Goal: Entertainment & Leisure: Browse casually

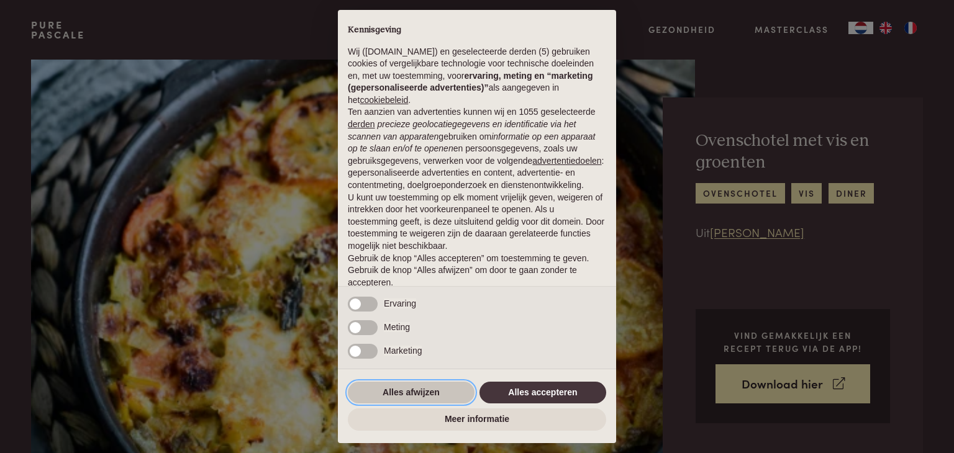
click at [405, 384] on button "Alles afwijzen" at bounding box center [411, 393] width 127 height 22
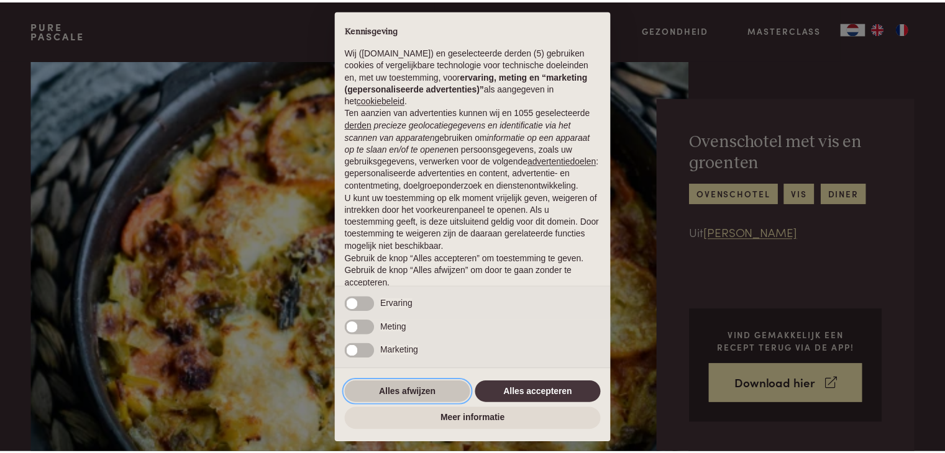
scroll to position [46, 0]
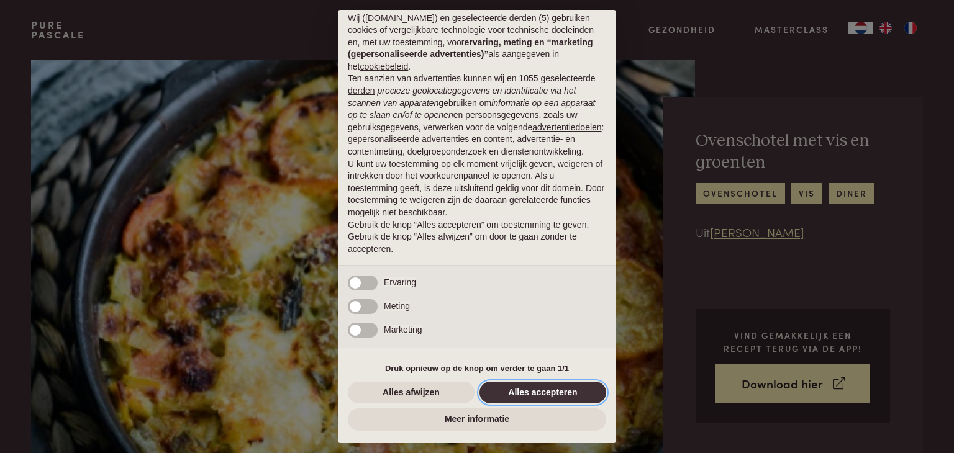
click at [537, 386] on button "Alles accepteren" at bounding box center [542, 393] width 127 height 22
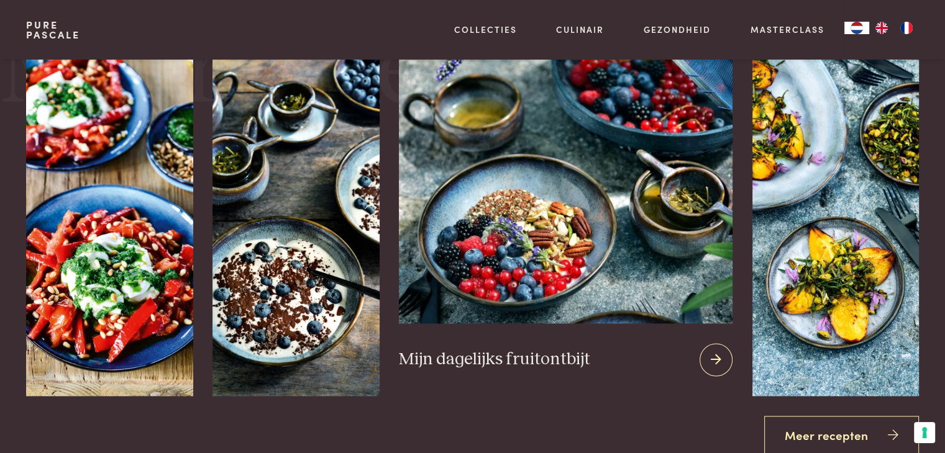
scroll to position [1739, 0]
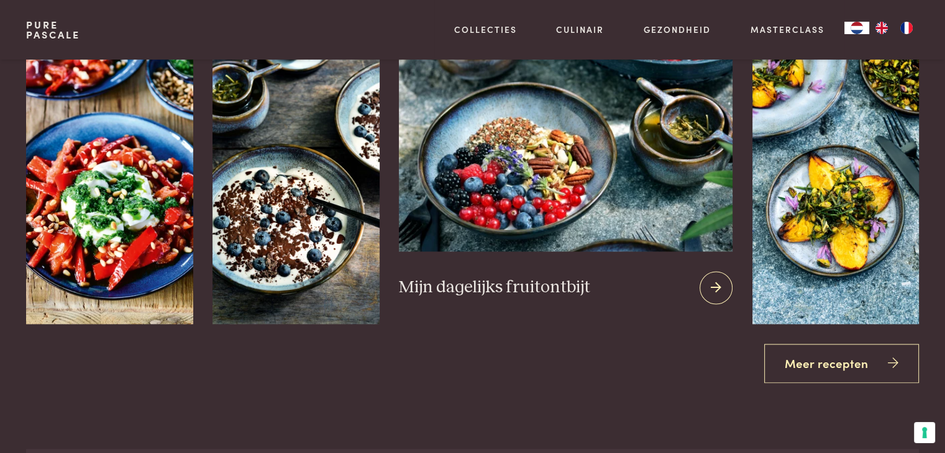
click at [719, 285] on icon at bounding box center [715, 288] width 11 height 18
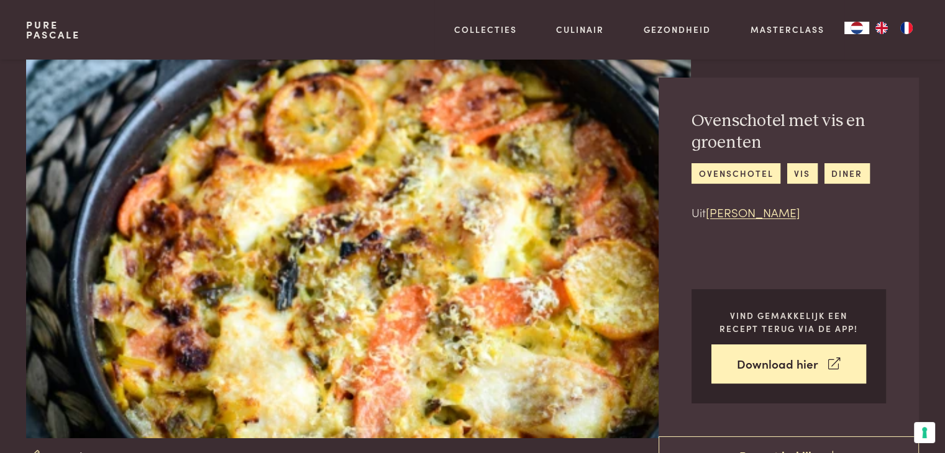
scroll to position [0, 0]
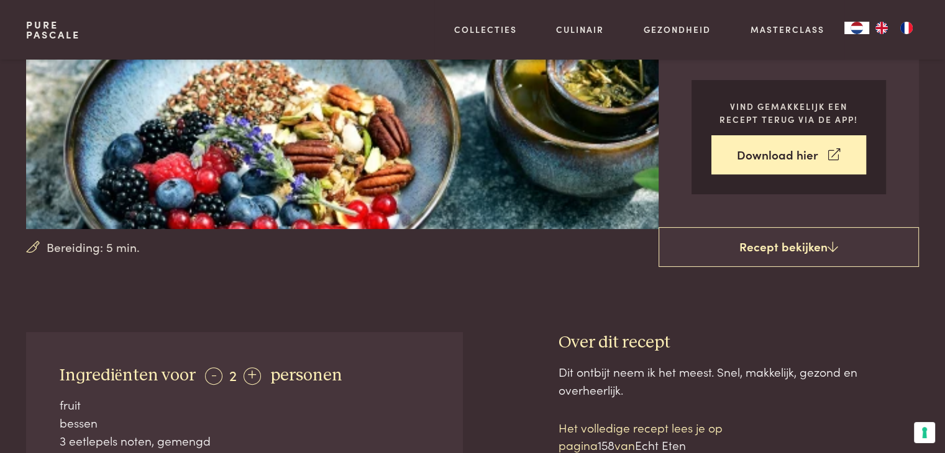
scroll to position [186, 0]
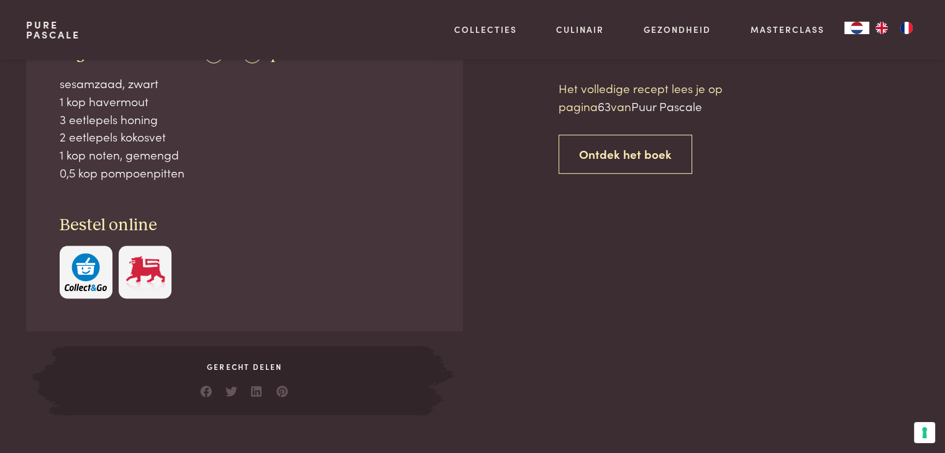
scroll to position [497, 0]
